Goal: Information Seeking & Learning: Learn about a topic

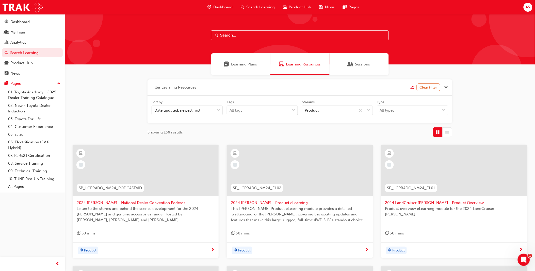
click at [245, 33] on input "text" at bounding box center [300, 35] width 178 height 10
paste input "Dealer Service Staff"
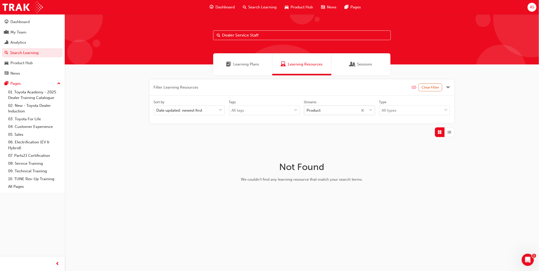
type input "Dealer Service Staff"
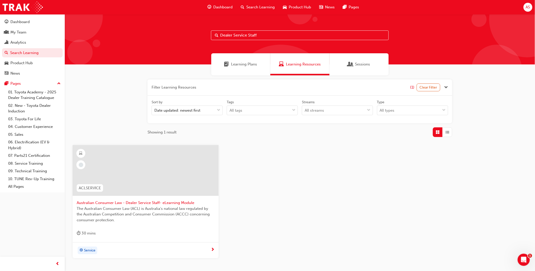
click at [106, 209] on span "The Australian Consumer Law (ACL) is Australia's national law regulated by the …" at bounding box center [146, 214] width 138 height 17
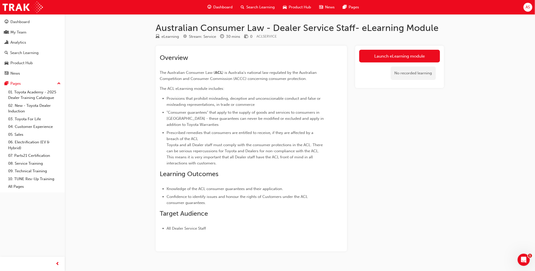
click at [97, 159] on div "Australian Consumer Law - Dealer Service Staff- eLearning Module eLearning Stre…" at bounding box center [267, 140] width 535 height 280
click at [39, 55] on div "Search Learning" at bounding box center [33, 53] width 56 height 6
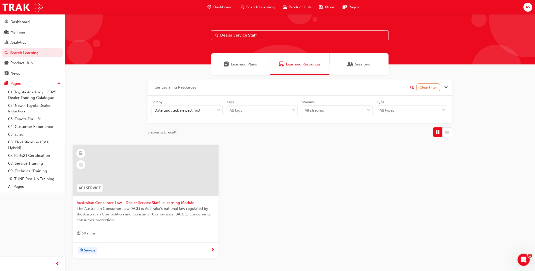
click at [342, 108] on div "All streams" at bounding box center [333, 110] width 63 height 9
click at [305, 108] on input "Streams All streams" at bounding box center [305, 110] width 1 height 4
click at [338, 156] on div "Customer Experience" at bounding box center [337, 152] width 71 height 10
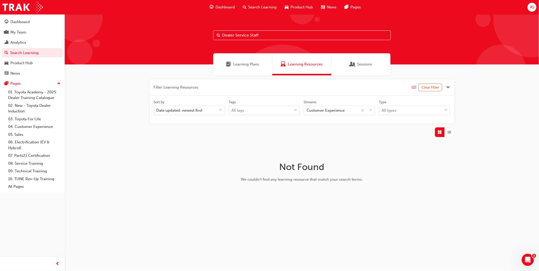
click at [261, 34] on input "Dealer Service Staff" at bounding box center [302, 35] width 178 height 10
click at [519, 102] on div "Filter Learning Resources (2) Clear Filter Sort by Date updated: newest first T…" at bounding box center [302, 112] width 474 height 74
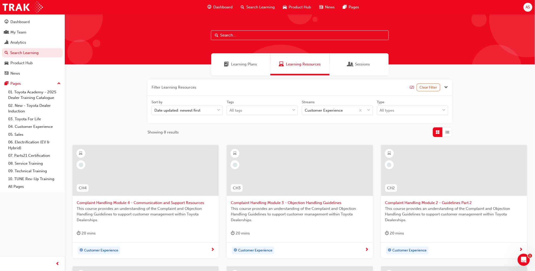
click at [245, 32] on input "text" at bounding box center [300, 35] width 178 height 10
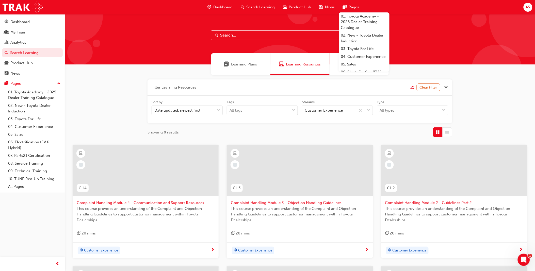
click at [237, 34] on input "text" at bounding box center [300, 35] width 178 height 10
type input "ACL"
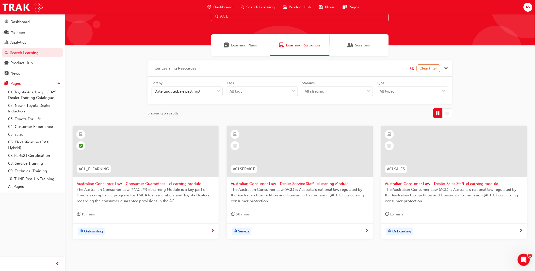
scroll to position [28, 0]
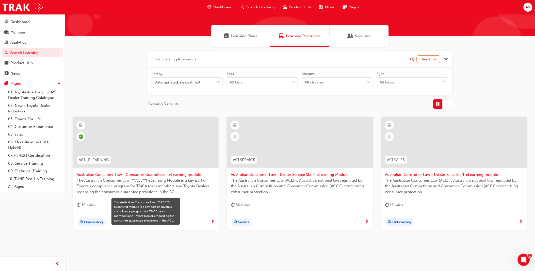
click at [184, 193] on span "The Australian Consumer Law (**ACL**) eLearning Module is a key part of Toyota’…" at bounding box center [146, 186] width 138 height 17
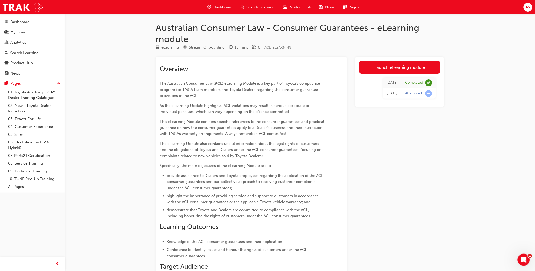
click at [156, 143] on div "Overview The Australian Consumer Law ( ACL ) eLearning Module is a key part of …" at bounding box center [251, 193] width 191 height 272
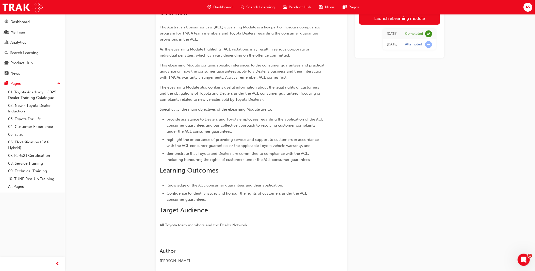
scroll to position [85, 0]
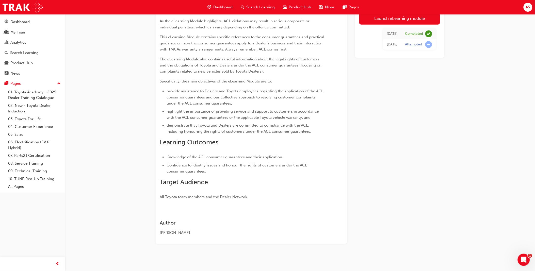
click at [259, 6] on span "Search Learning" at bounding box center [260, 7] width 28 height 6
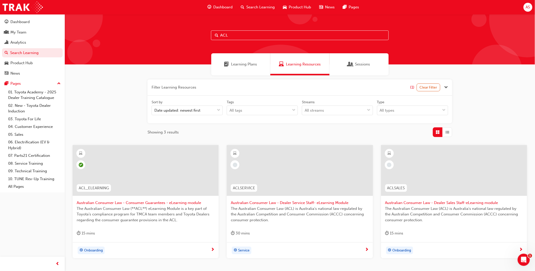
click at [279, 34] on input "ACL" at bounding box center [300, 35] width 178 height 10
type input "leading"
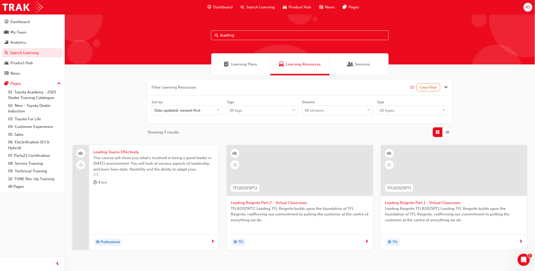
click at [416, 212] on span "Leading Reignite TFLR2025PT1 Leading TFL Reignite builds upon the foundation of…" at bounding box center [454, 214] width 138 height 17
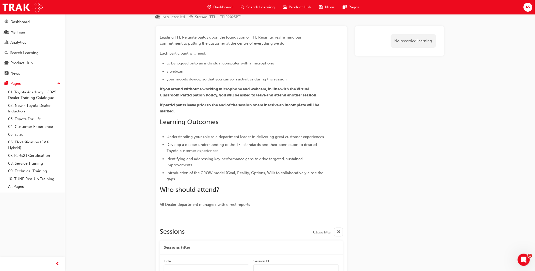
scroll to position [28, 0]
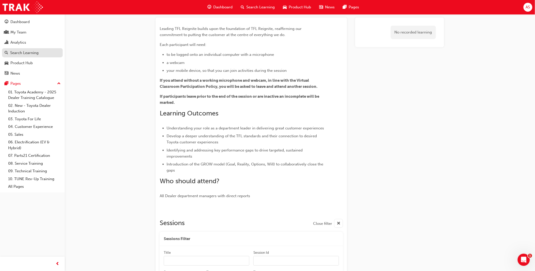
click at [29, 56] on div "Search Learning" at bounding box center [33, 53] width 56 height 6
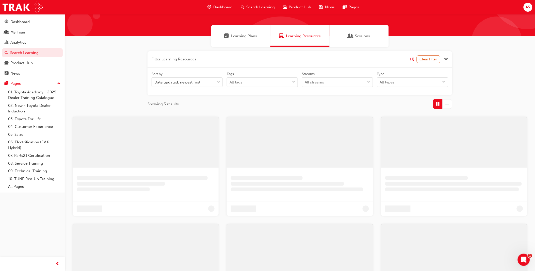
scroll to position [27, 0]
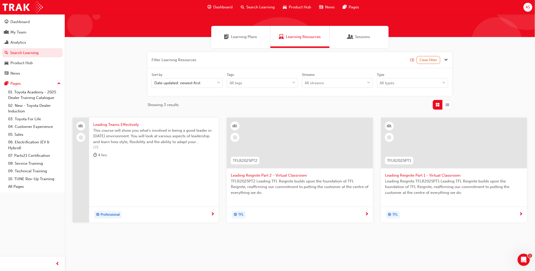
click at [253, 7] on span "Search Learning" at bounding box center [260, 7] width 28 height 6
click at [257, 8] on span "Search Learning" at bounding box center [260, 7] width 28 height 6
click at [271, 7] on span "Search Learning" at bounding box center [260, 7] width 28 height 6
click at [197, 82] on div "Date updated: newest first" at bounding box center [177, 83] width 46 height 6
click at [155, 82] on input "Sort by Date updated: newest first" at bounding box center [154, 83] width 1 height 4
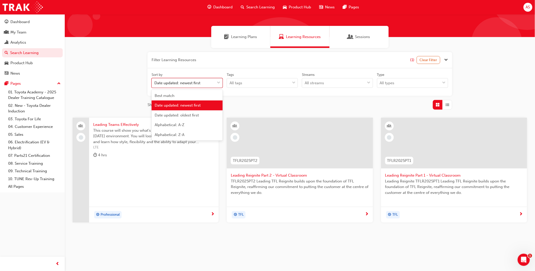
click at [197, 82] on div "Date updated: newest first" at bounding box center [177, 83] width 46 height 6
click at [155, 82] on input "Sort by option Date updated: newest first focused, 2 of 5. 5 results available.…" at bounding box center [154, 83] width 1 height 4
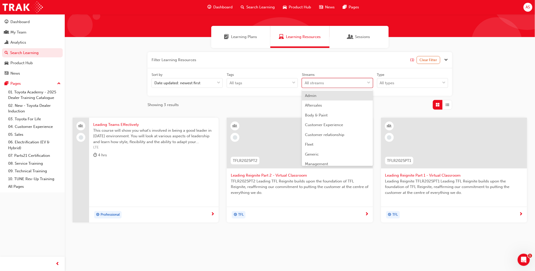
click at [308, 85] on div "All streams" at bounding box center [314, 83] width 19 height 6
click at [305, 85] on input "Streams option Admin focused, 1 of 23. 23 results available. Use Up and Down to…" at bounding box center [305, 83] width 1 height 4
click at [308, 83] on div "All streams" at bounding box center [314, 83] width 19 height 6
click at [305, 83] on input "Streams option Admin focused, 1 of 23. 23 results available. Use Up and Down to…" at bounding box center [305, 83] width 1 height 4
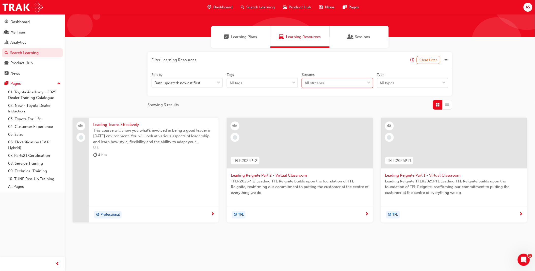
click at [268, 2] on div "Search Learning" at bounding box center [258, 7] width 42 height 10
click at [267, 7] on span "Search Learning" at bounding box center [260, 7] width 28 height 6
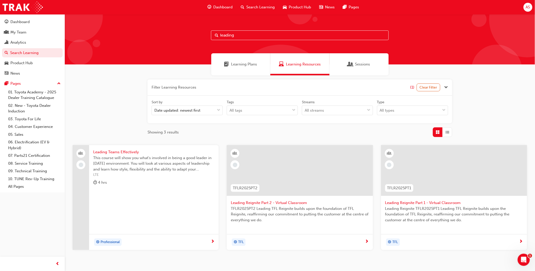
click at [243, 29] on div "leading" at bounding box center [300, 39] width 470 height 50
click at [248, 37] on input "leading" at bounding box center [300, 35] width 178 height 10
paste input "NVAP"
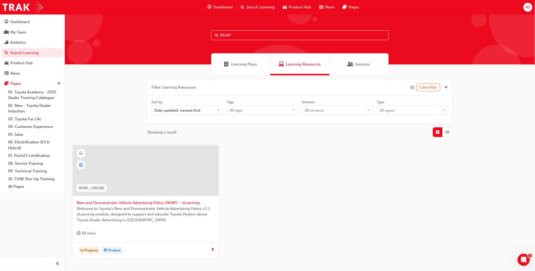
type input "NVAP"
click at [165, 200] on span "New and Demonstrator Vehicle Advertising Policy (NVAP) – eLearning" at bounding box center [146, 203] width 138 height 6
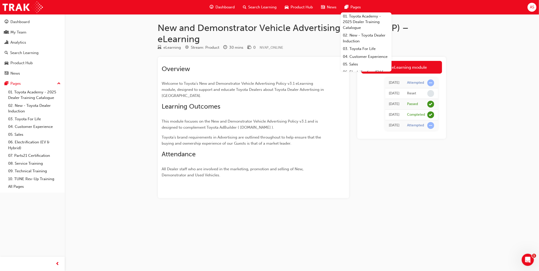
click at [260, 11] on div "Search Learning" at bounding box center [260, 7] width 42 height 10
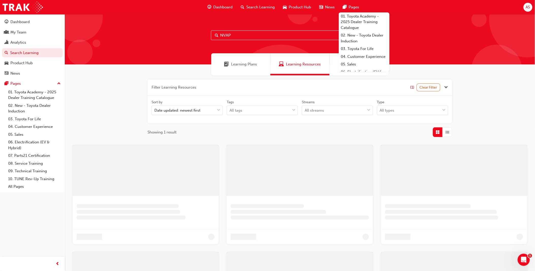
click at [249, 36] on input "NVAP" at bounding box center [300, 35] width 178 height 10
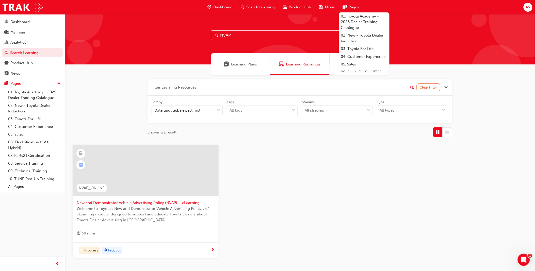
click at [249, 36] on input "NVAP" at bounding box center [300, 35] width 178 height 10
paste input "Masterbrand Guidelines"
type input "Masterbrand Guidelines"
click at [155, 200] on span "Toyota Masterbrand Guidelines eLearning Module" at bounding box center [146, 203] width 138 height 6
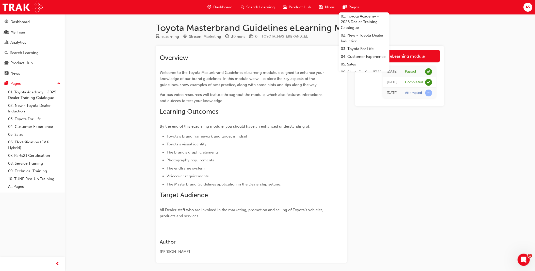
click at [155, 30] on div "Toyota Masterbrand Guidelines eLearning Module eLearning Stream: Marketing 30 m…" at bounding box center [299, 150] width 305 height 257
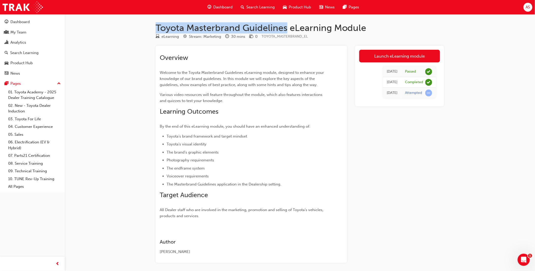
drag, startPoint x: 158, startPoint y: 26, endPoint x: 286, endPoint y: 25, distance: 127.9
click at [286, 25] on h1 "Toyota Masterbrand Guidelines eLearning Module" at bounding box center [300, 27] width 288 height 11
copy h1 "Toyota Masterbrand Guidelines"
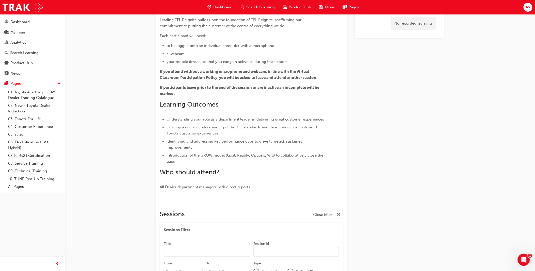
scroll to position [93, 0]
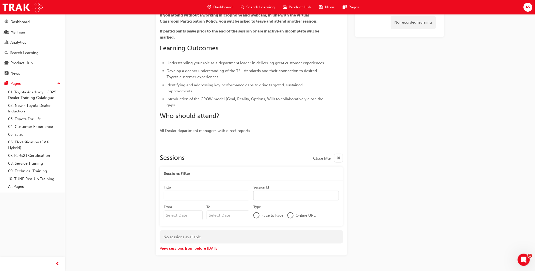
click at [417, 154] on div "No recorded learning" at bounding box center [399, 103] width 89 height 303
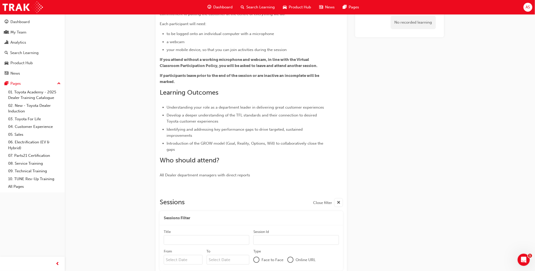
scroll to position [0, 0]
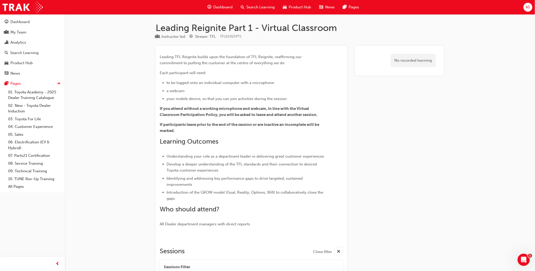
click at [441, 159] on div "No recorded learning" at bounding box center [399, 197] width 89 height 303
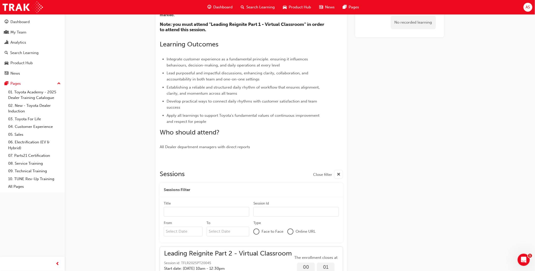
scroll to position [152, 0]
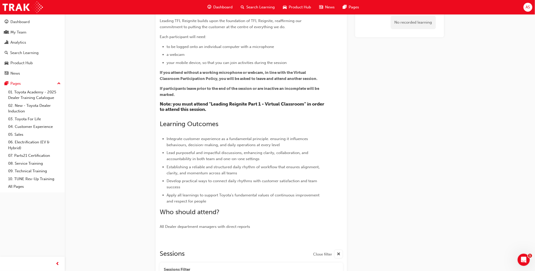
scroll to position [0, 0]
